Goal: Task Accomplishment & Management: Manage account settings

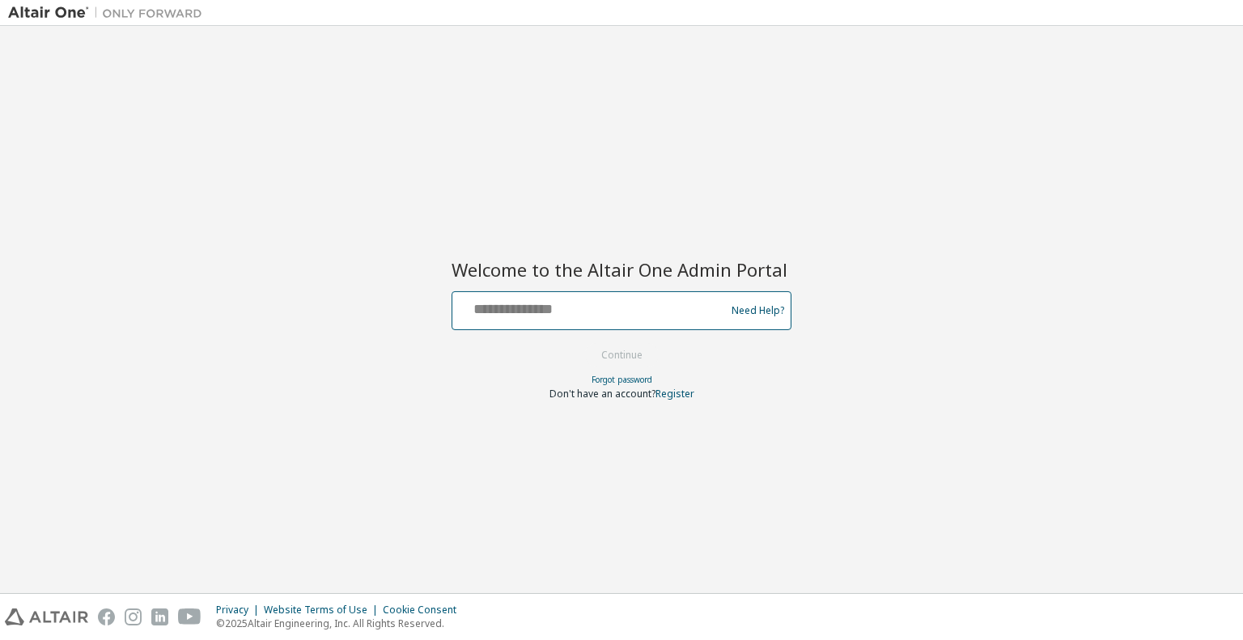
click at [663, 312] on input "text" at bounding box center [591, 306] width 265 height 23
type input "**********"
click at [642, 355] on button "Continue" at bounding box center [621, 355] width 75 height 24
click at [596, 313] on input "text" at bounding box center [591, 306] width 265 height 23
type input "**********"
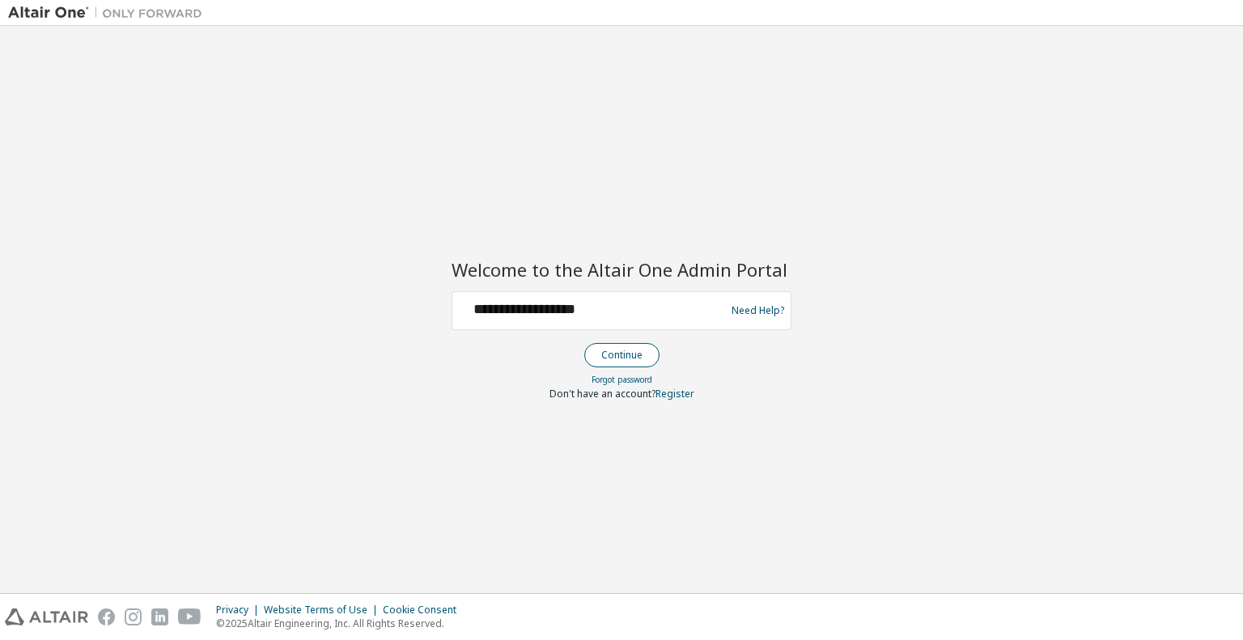
click at [624, 358] on button "Continue" at bounding box center [621, 355] width 75 height 24
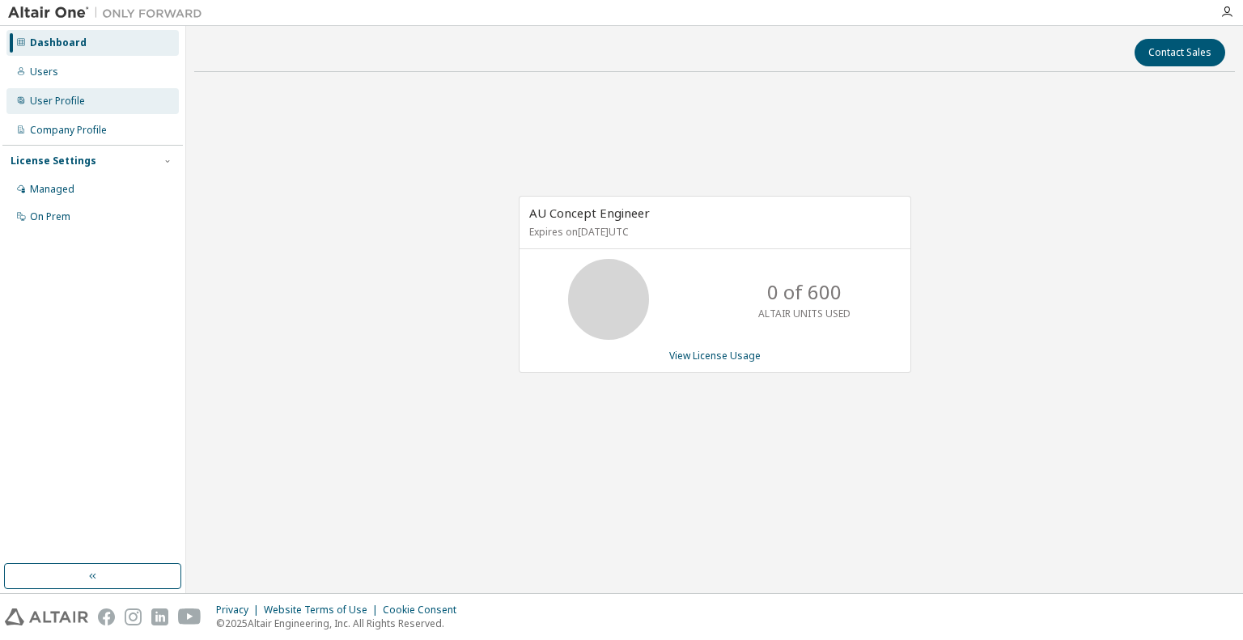
click at [37, 96] on div "User Profile" at bounding box center [57, 101] width 55 height 13
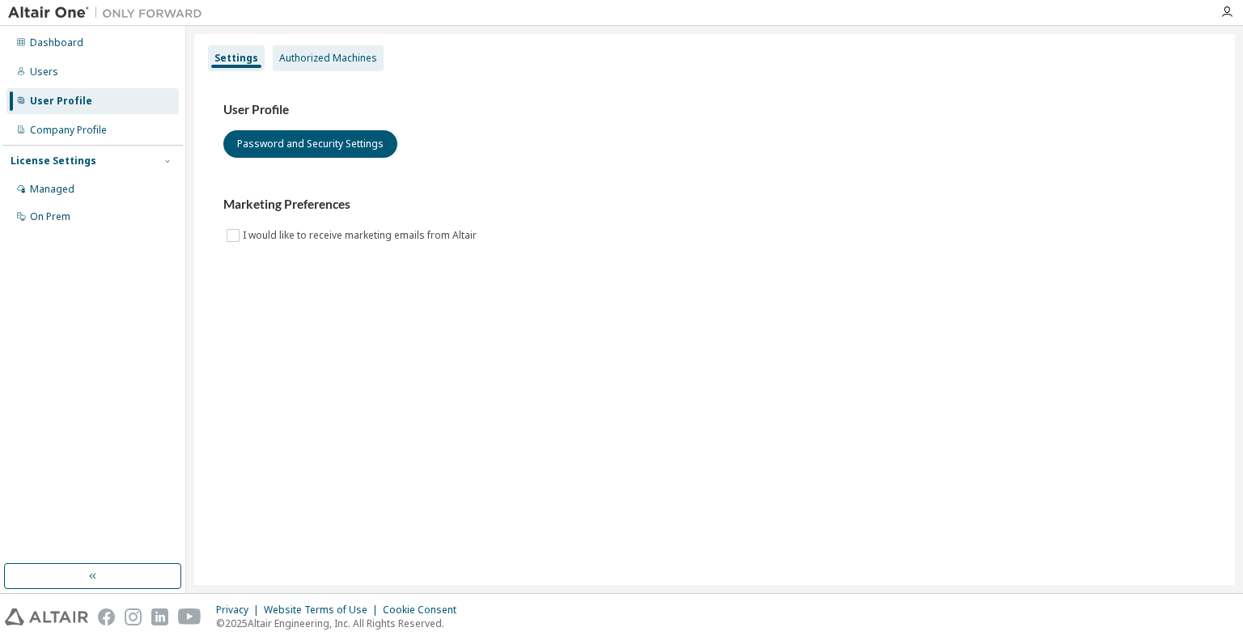
click at [312, 57] on div "Authorized Machines" at bounding box center [328, 58] width 98 height 13
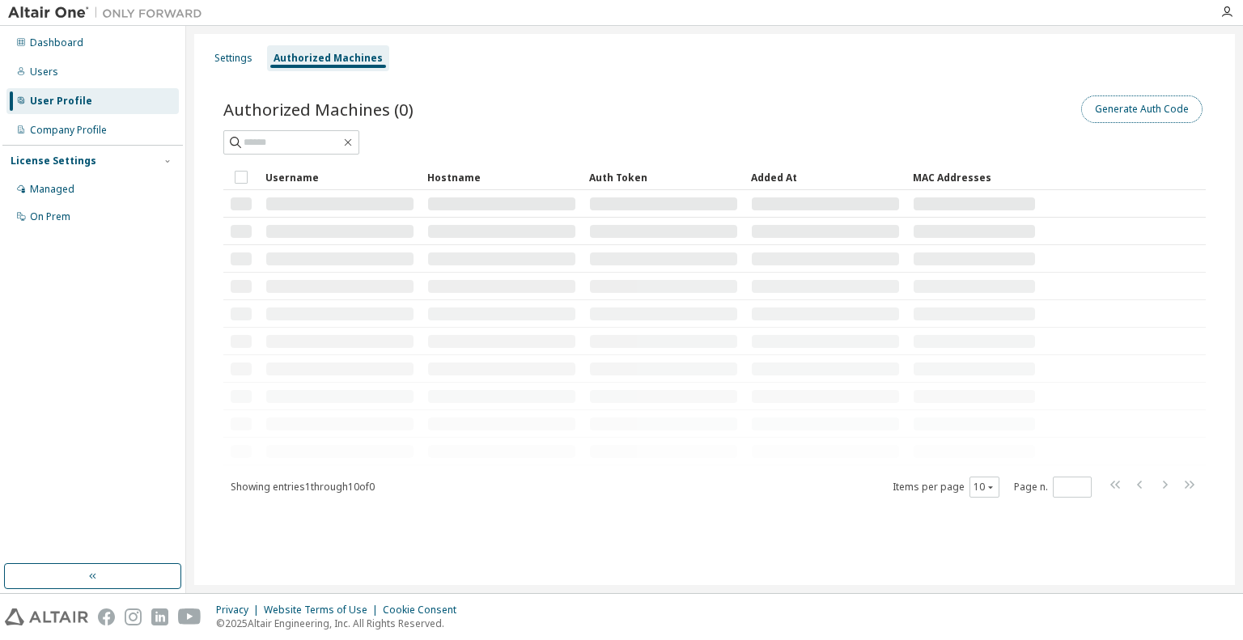
click at [1170, 106] on button "Generate Auth Code" at bounding box center [1141, 110] width 121 height 28
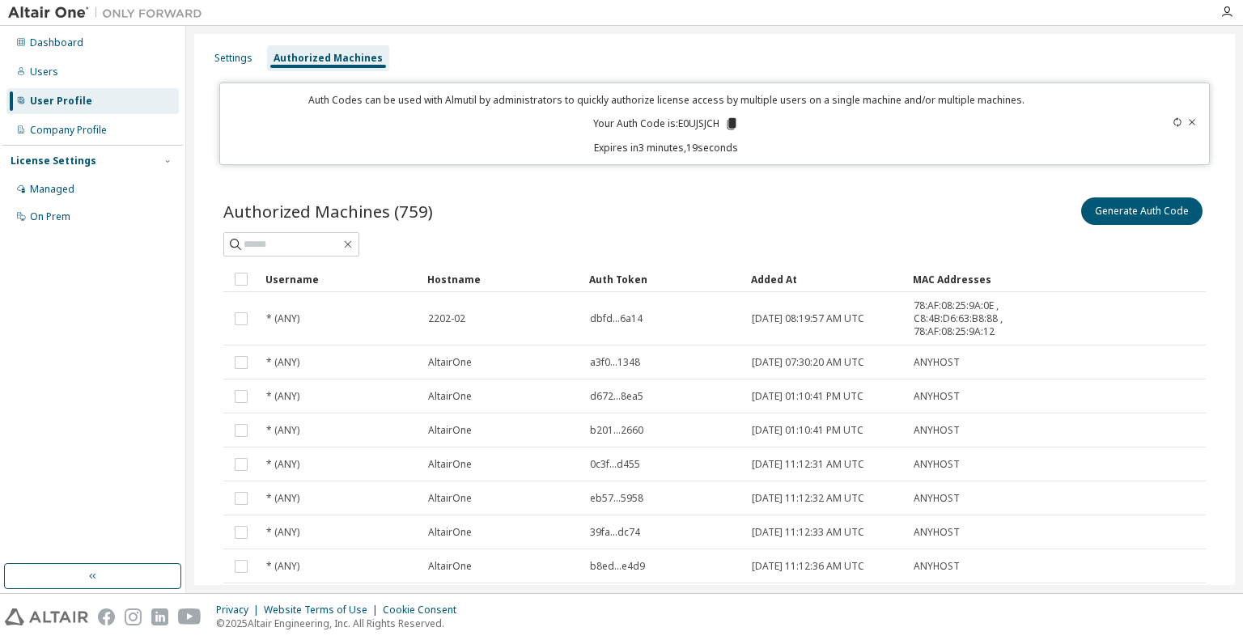
click at [729, 117] on icon at bounding box center [731, 124] width 15 height 15
click at [1173, 122] on icon at bounding box center [1178, 122] width 10 height 10
click at [1173, 124] on icon at bounding box center [1178, 122] width 10 height 10
click at [732, 120] on icon at bounding box center [739, 124] width 15 height 15
click at [819, 142] on p "Expires in 14 minutes, 57 seconds" at bounding box center [666, 148] width 872 height 14
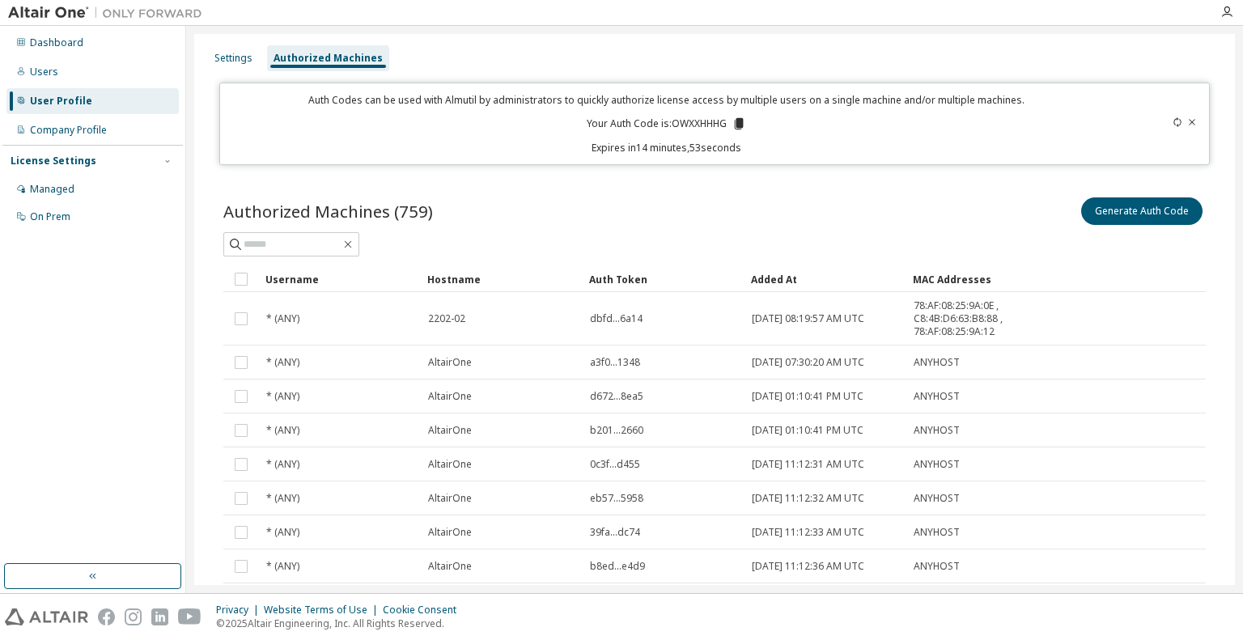
click at [737, 119] on icon at bounding box center [738, 123] width 9 height 11
